Goal: Task Accomplishment & Management: Manage account settings

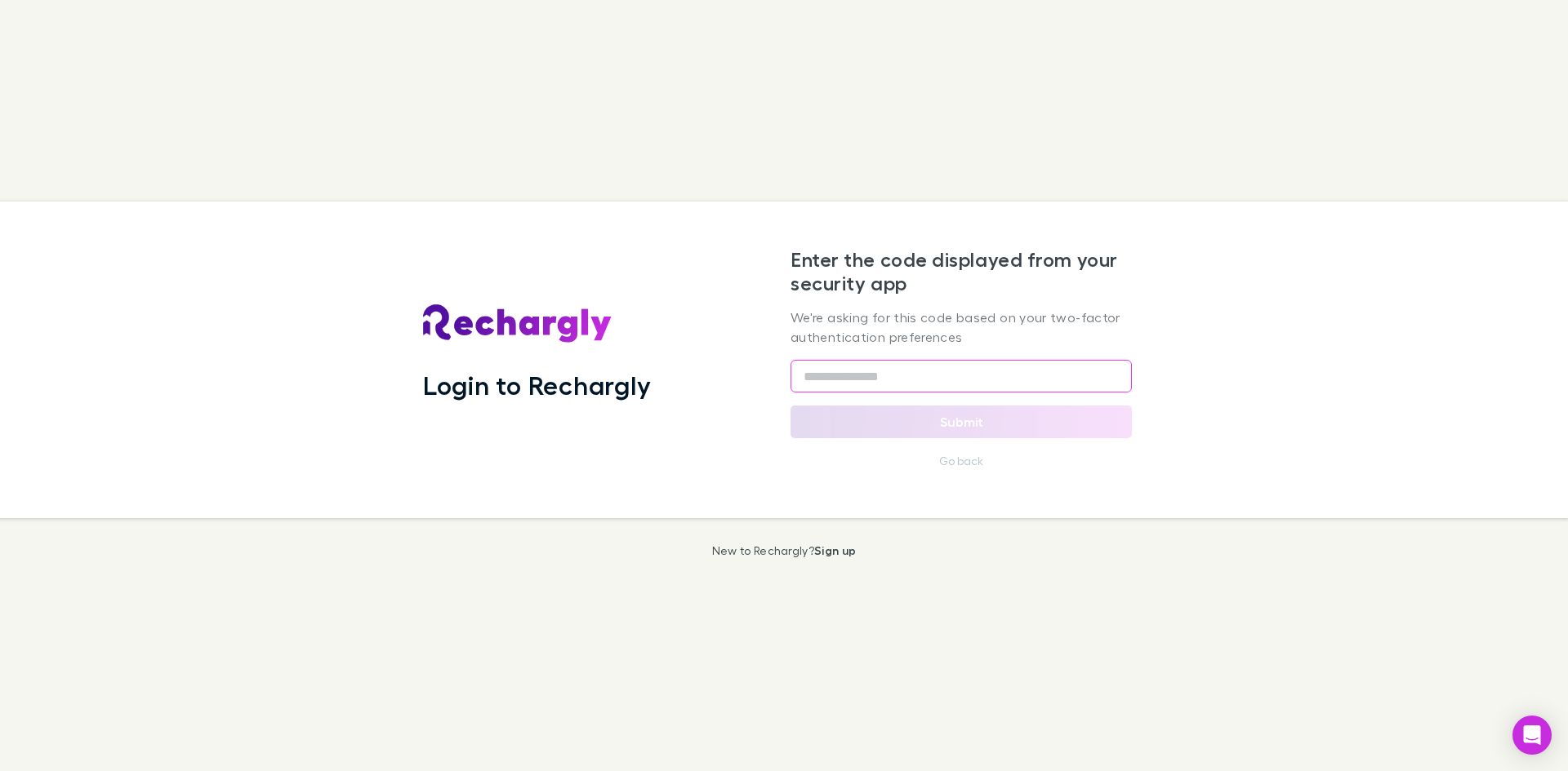
click at [898, 368] on input "text" at bounding box center [961, 375] width 341 height 32
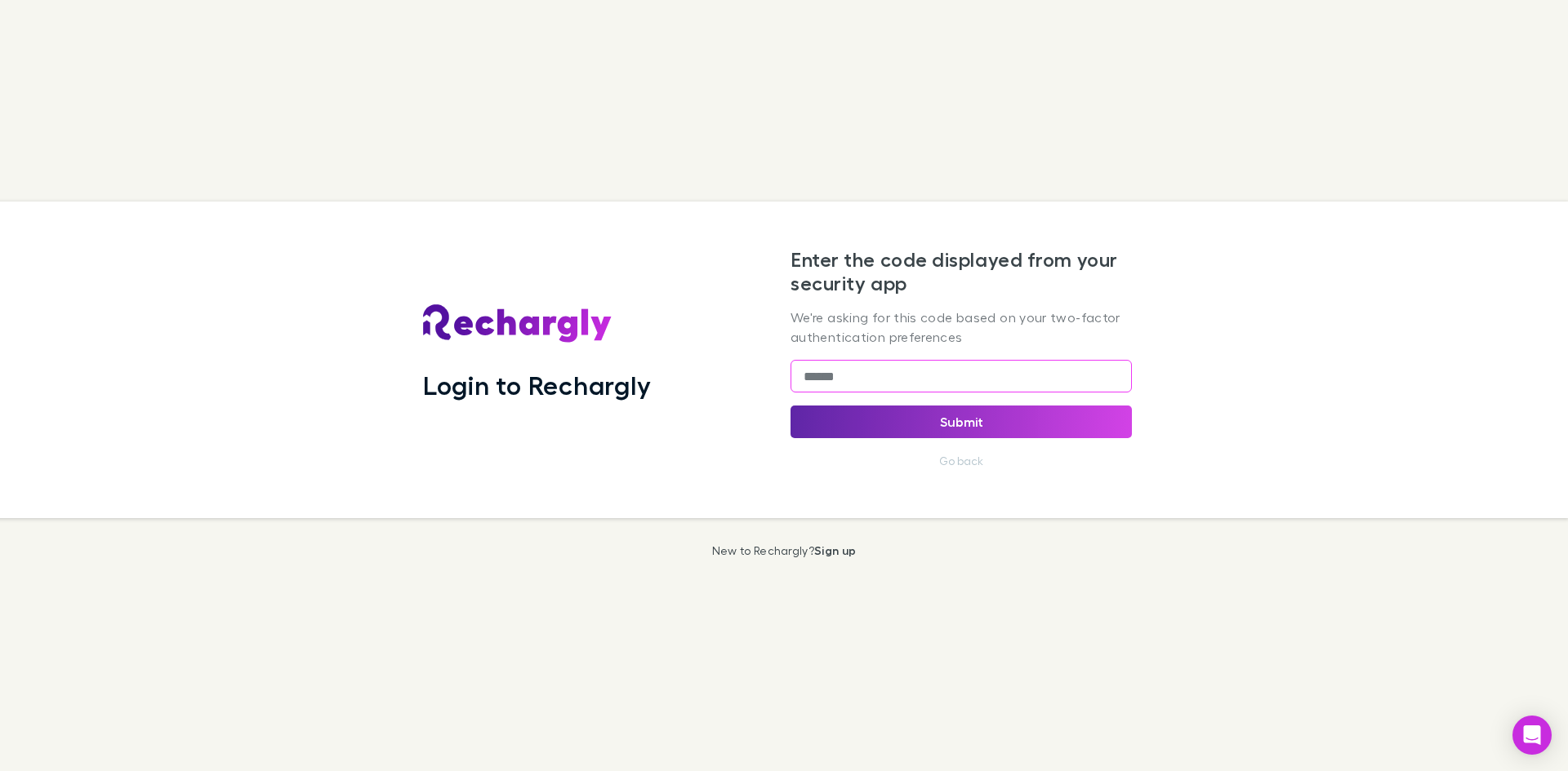
type input "******"
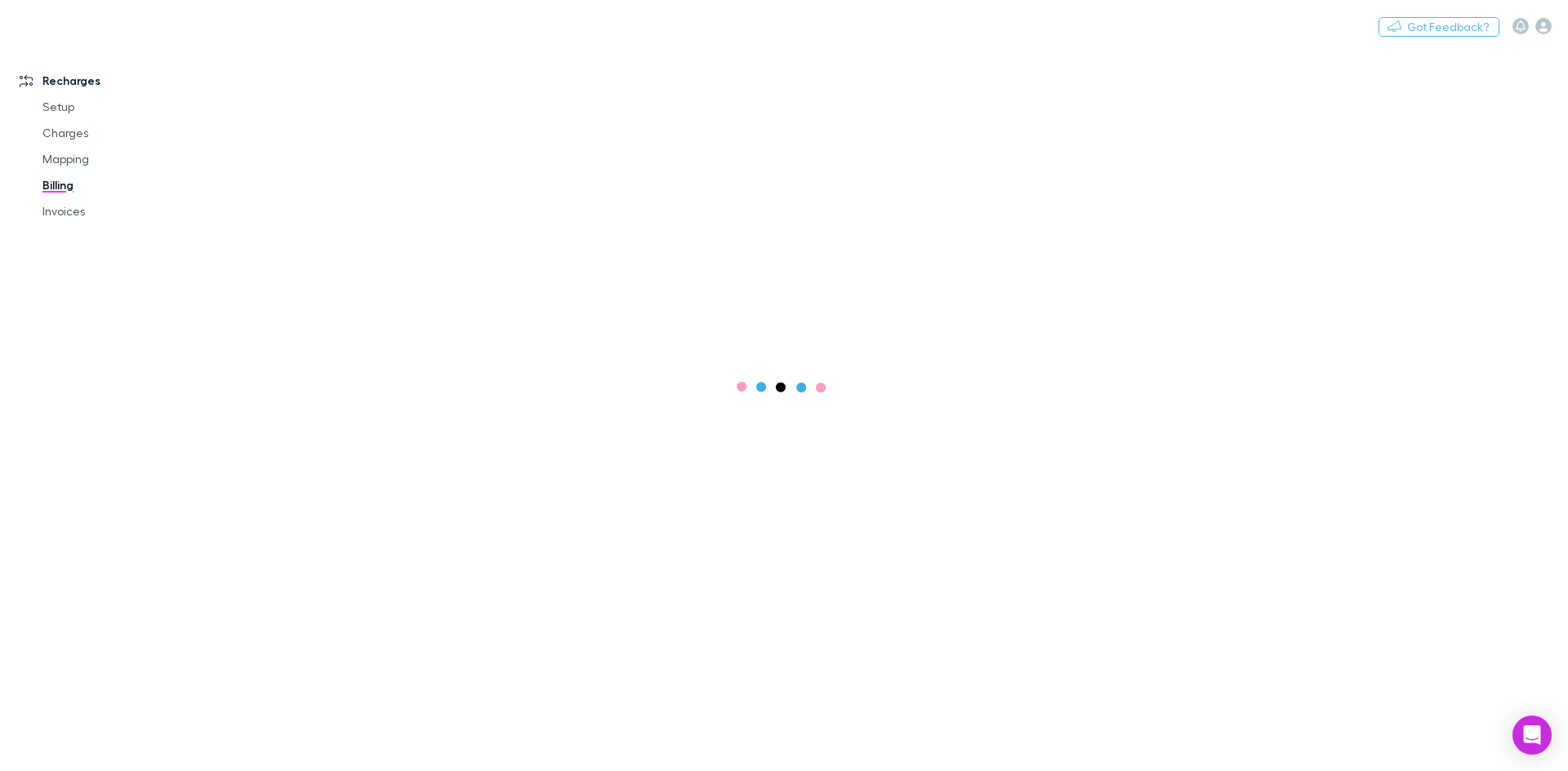
drag, startPoint x: 918, startPoint y: 389, endPoint x: 765, endPoint y: 389, distance: 153.0
click at [765, 389] on main at bounding box center [889, 409] width 1356 height 726
click at [69, 261] on link "Invoices" at bounding box center [123, 264] width 195 height 26
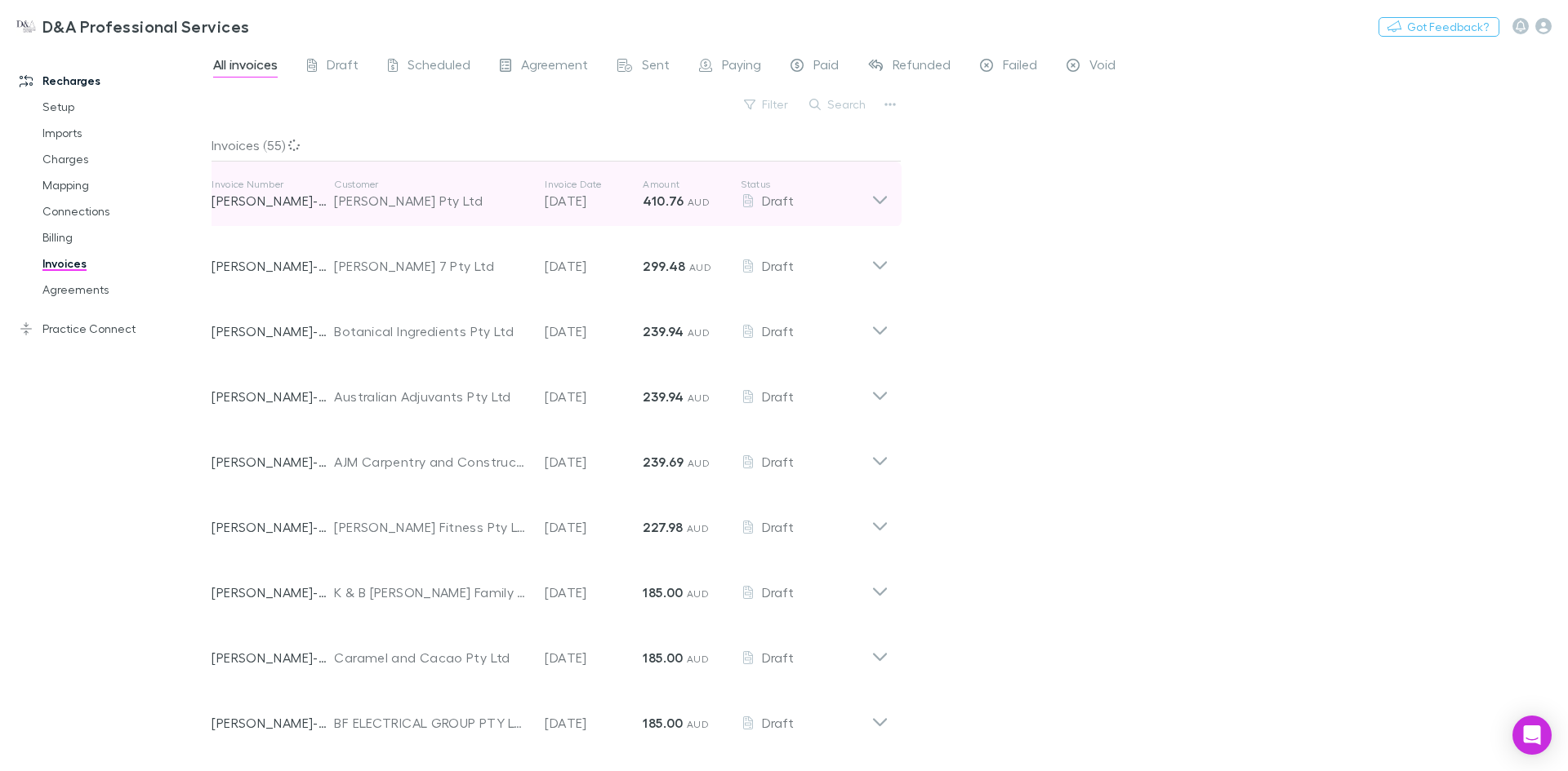
click at [885, 196] on icon at bounding box center [879, 194] width 18 height 32
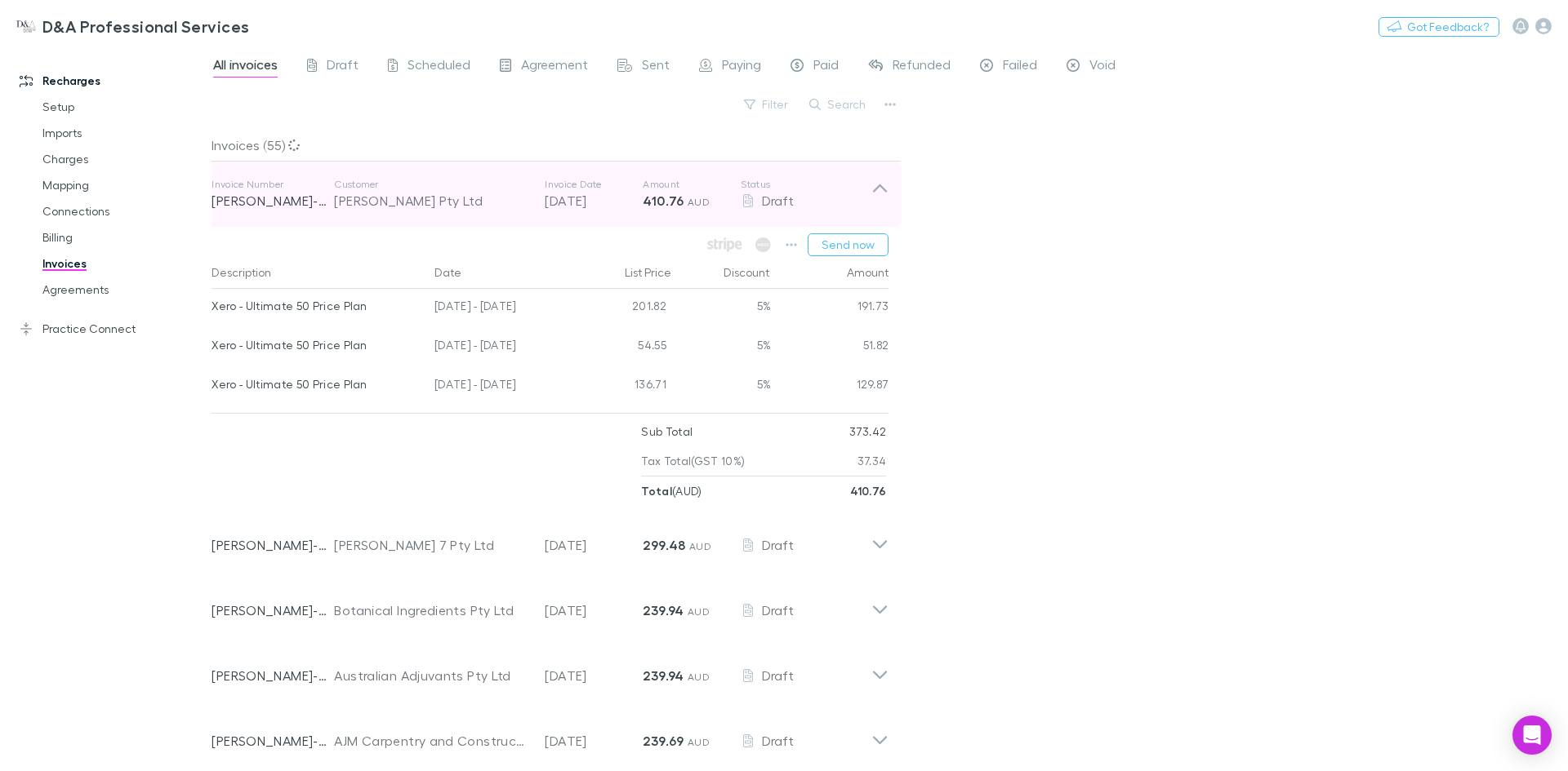
click at [885, 196] on icon at bounding box center [879, 194] width 18 height 32
